Goal: Transaction & Acquisition: Purchase product/service

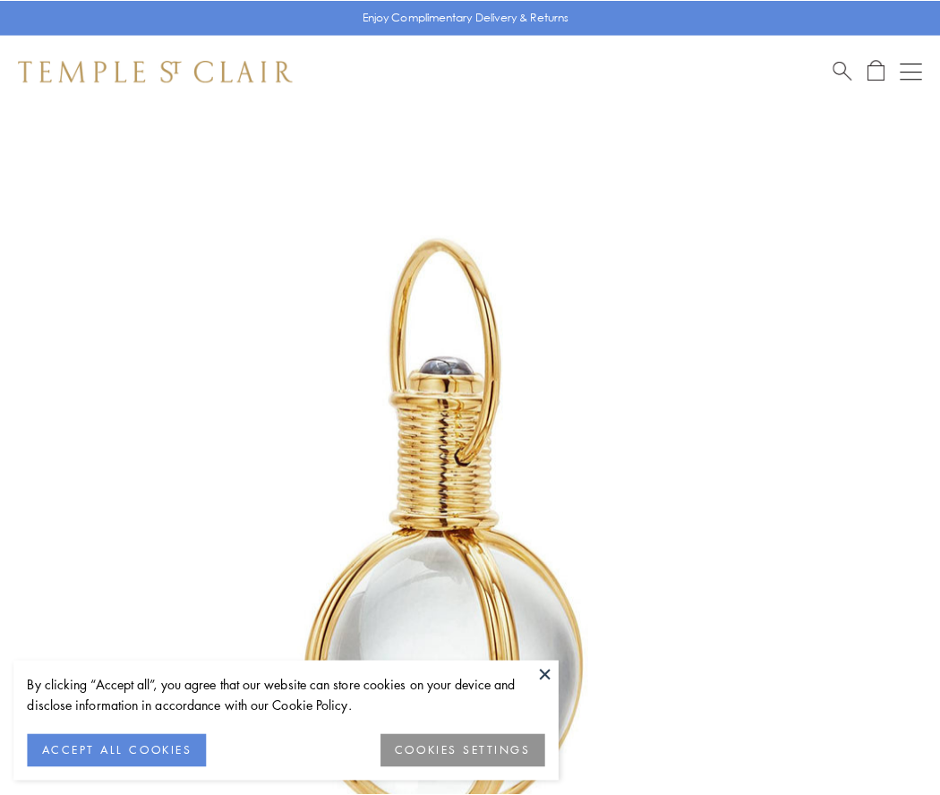
scroll to position [468, 0]
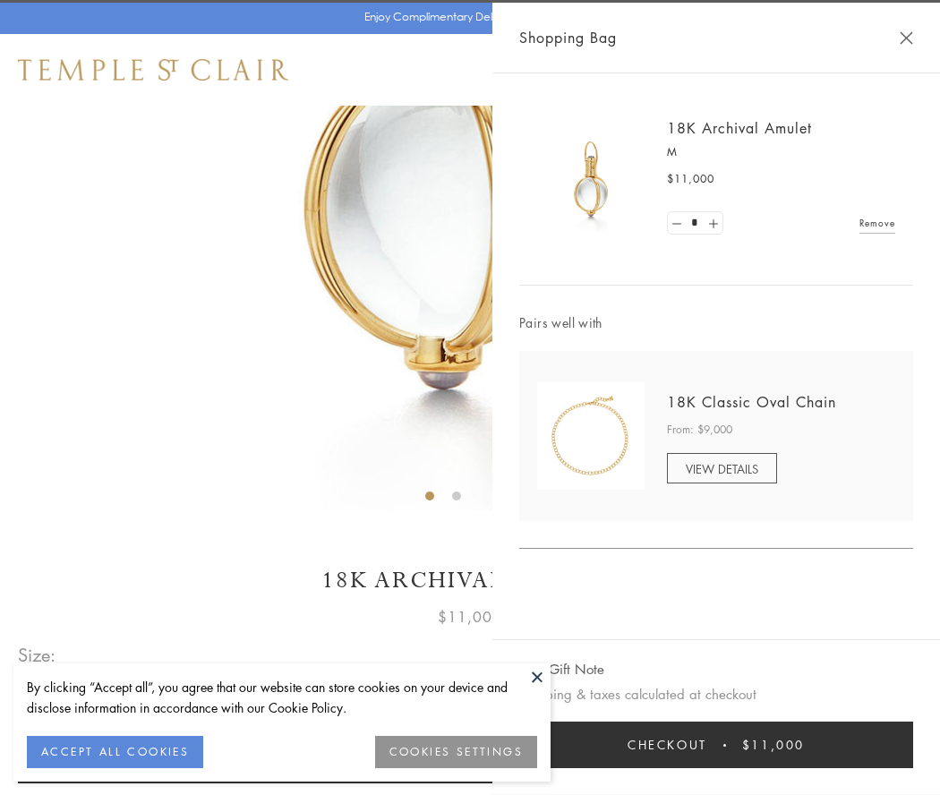
click at [717, 745] on button "Checkout $11,000" at bounding box center [716, 745] width 394 height 47
